Goal: Transaction & Acquisition: Download file/media

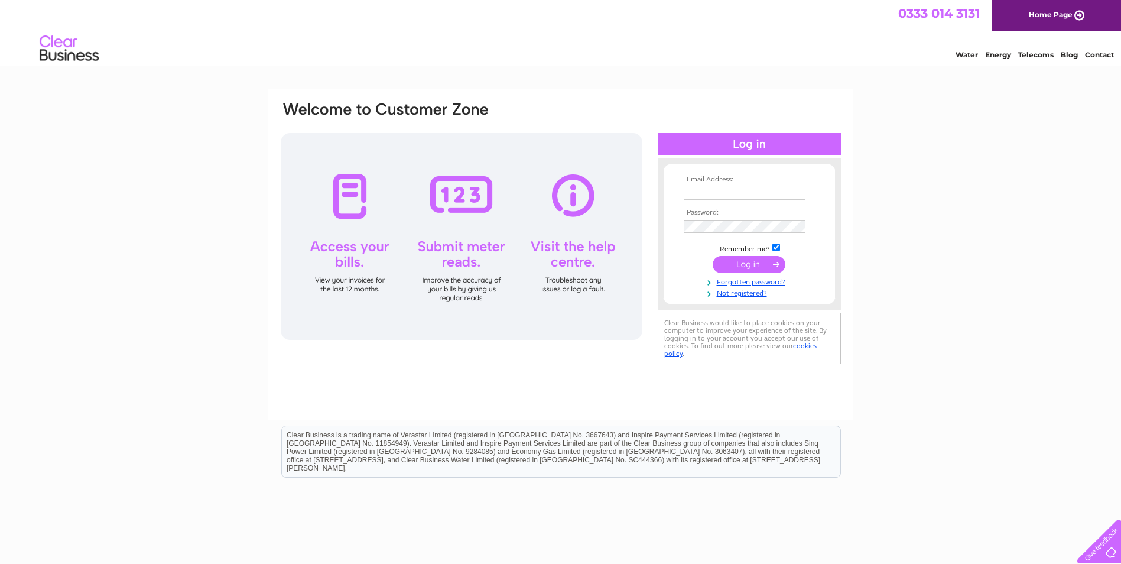
type input "[PERSON_NAME][EMAIL_ADDRESS][PERSON_NAME][DOMAIN_NAME]"
click at [755, 263] on input "submit" at bounding box center [749, 264] width 73 height 17
type input "ross.jubin@egmproperty.co.uk"
click at [759, 265] on input "submit" at bounding box center [749, 264] width 73 height 17
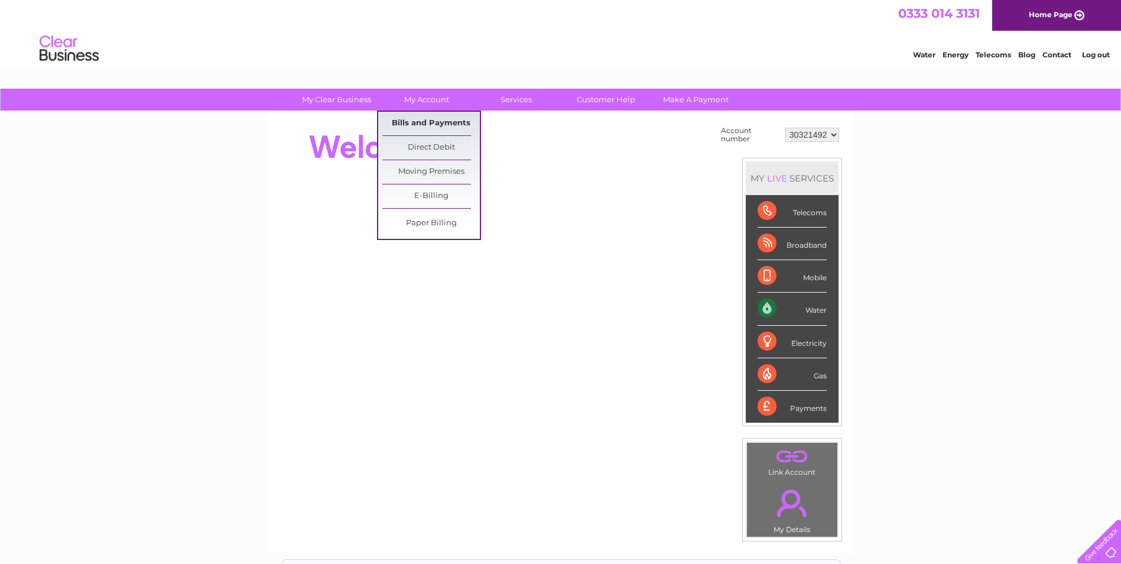
click at [440, 118] on link "Bills and Payments" at bounding box center [430, 124] width 97 height 24
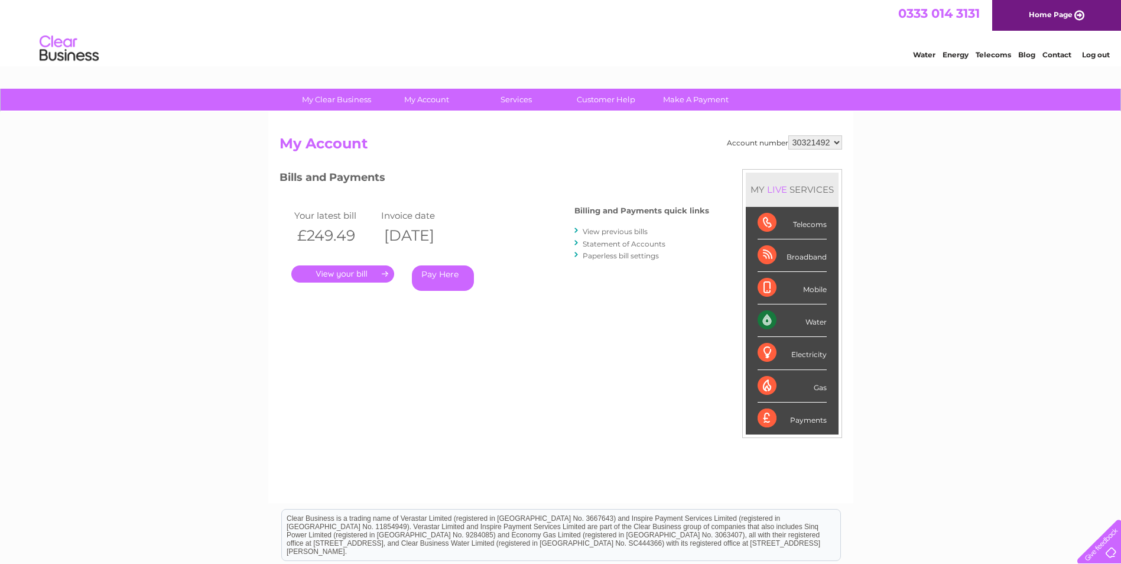
click at [350, 272] on link "." at bounding box center [342, 273] width 103 height 17
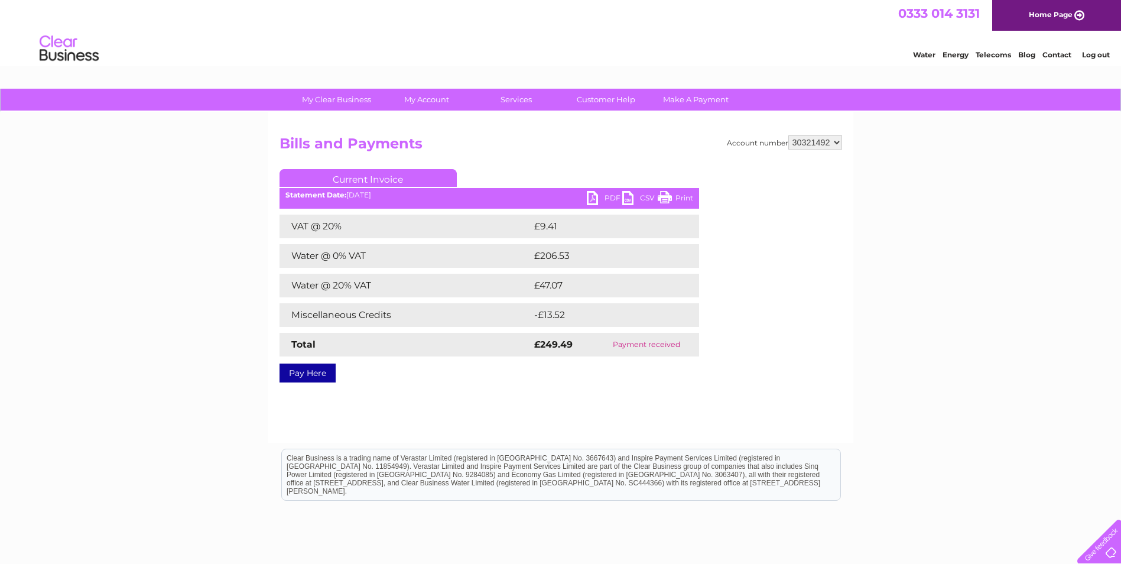
click at [602, 198] on link "PDF" at bounding box center [604, 199] width 35 height 17
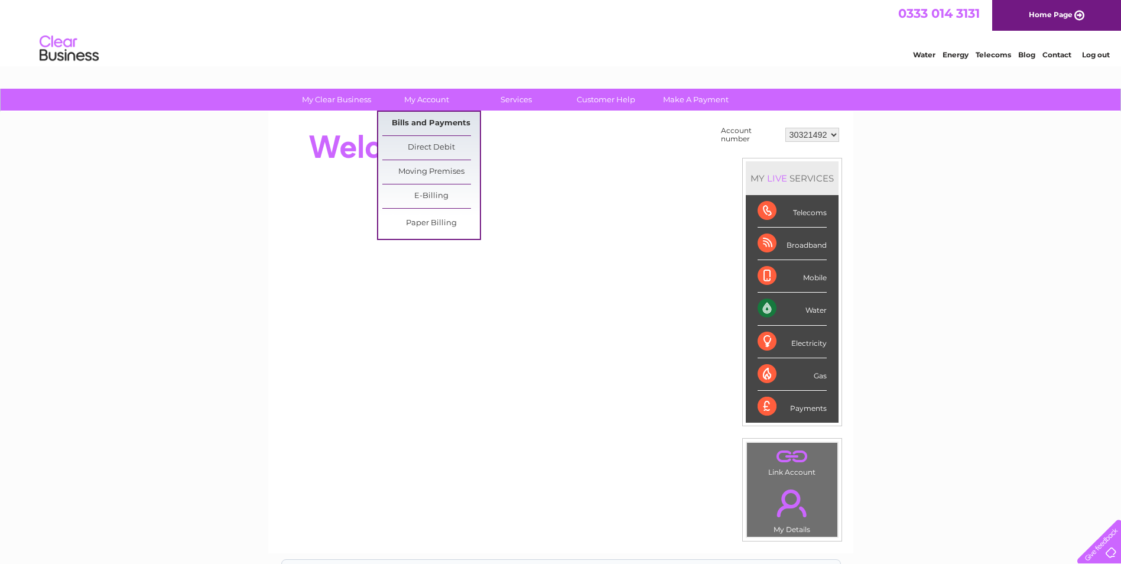
click at [431, 119] on link "Bills and Payments" at bounding box center [430, 124] width 97 height 24
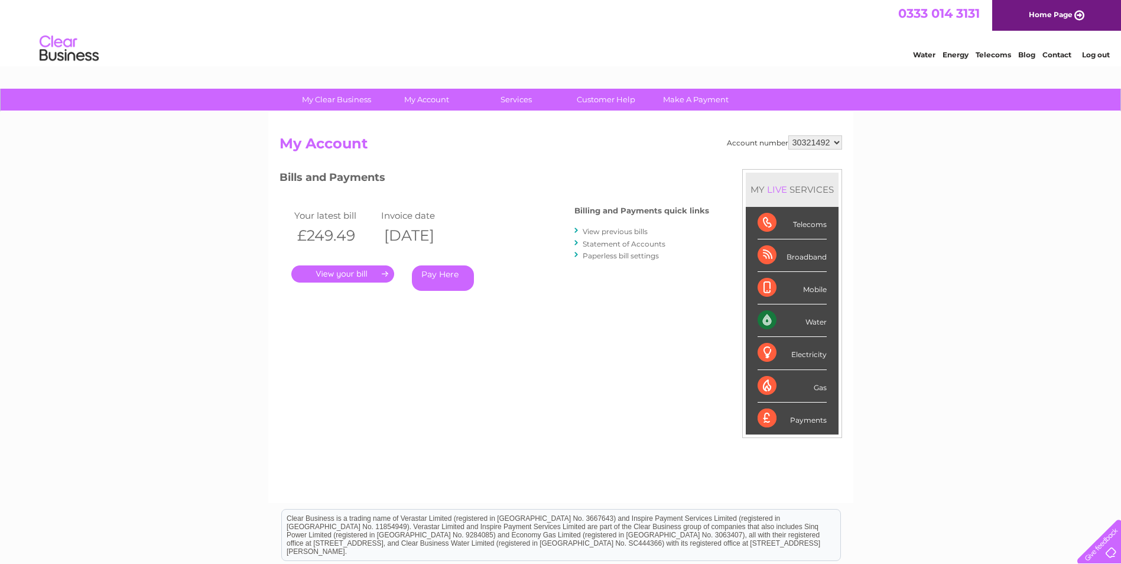
click at [359, 273] on link "." at bounding box center [342, 273] width 103 height 17
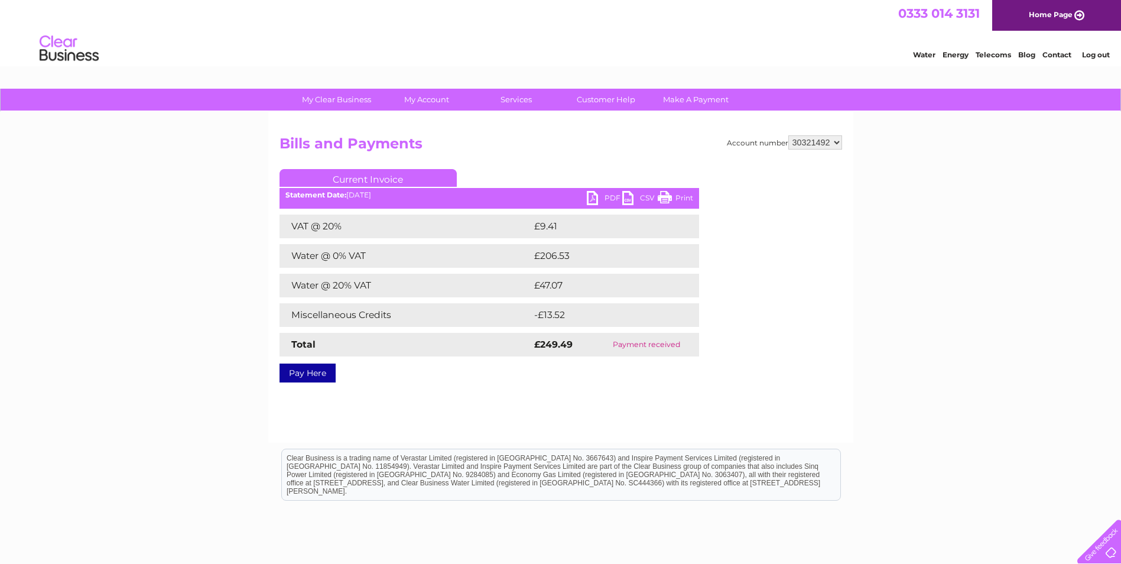
click at [609, 194] on link "PDF" at bounding box center [604, 199] width 35 height 17
